Goal: Navigation & Orientation: Go to known website

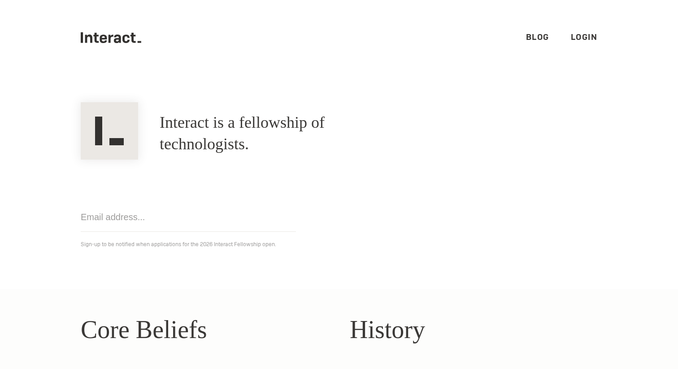
click at [541, 42] on link "Blog" at bounding box center [537, 37] width 23 height 10
click at [597, 40] on link "Login" at bounding box center [584, 37] width 27 height 10
